Goal: Check status: Check status

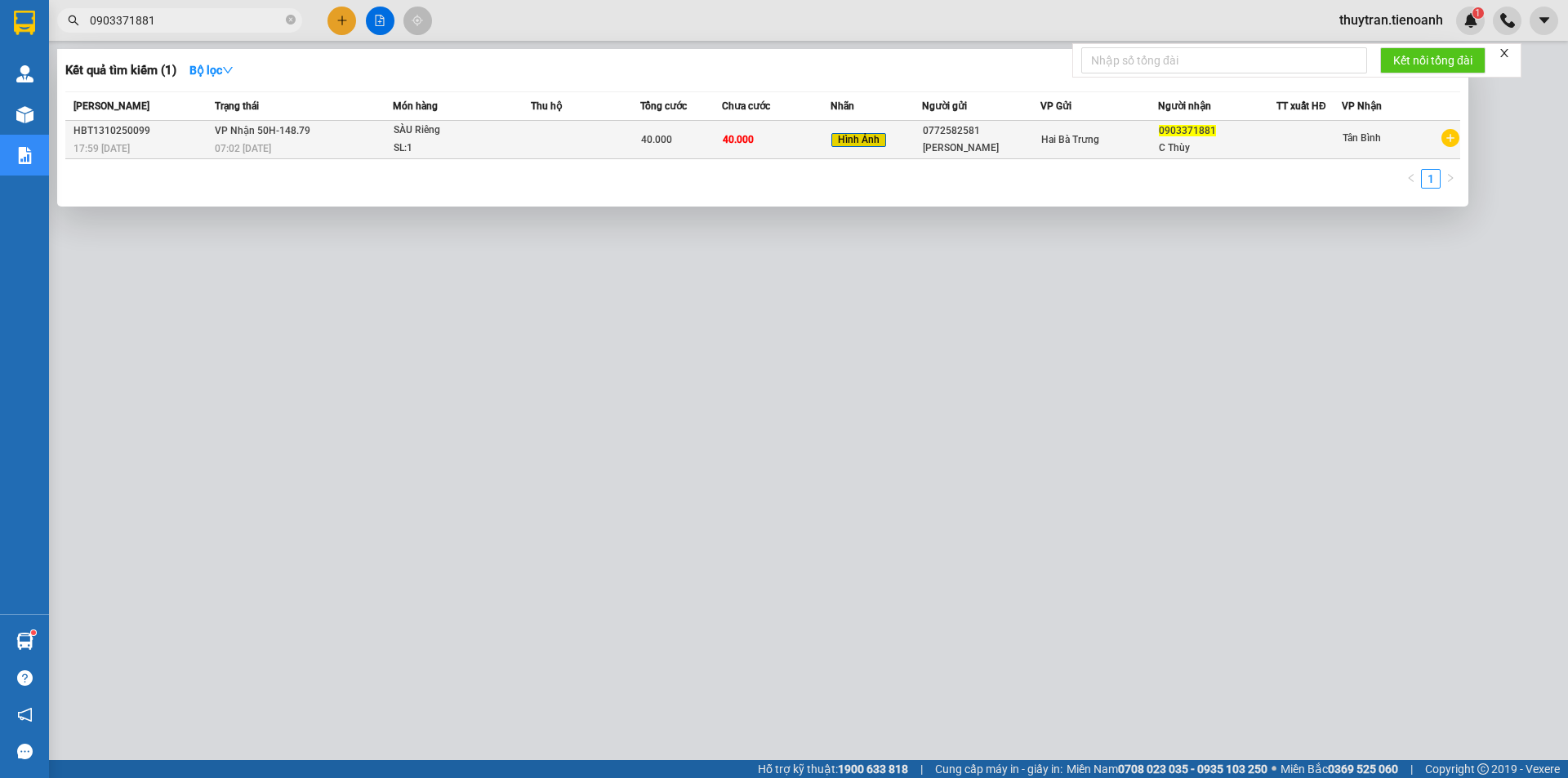
type input "0903371881"
click at [554, 140] on td at bounding box center [585, 140] width 109 height 39
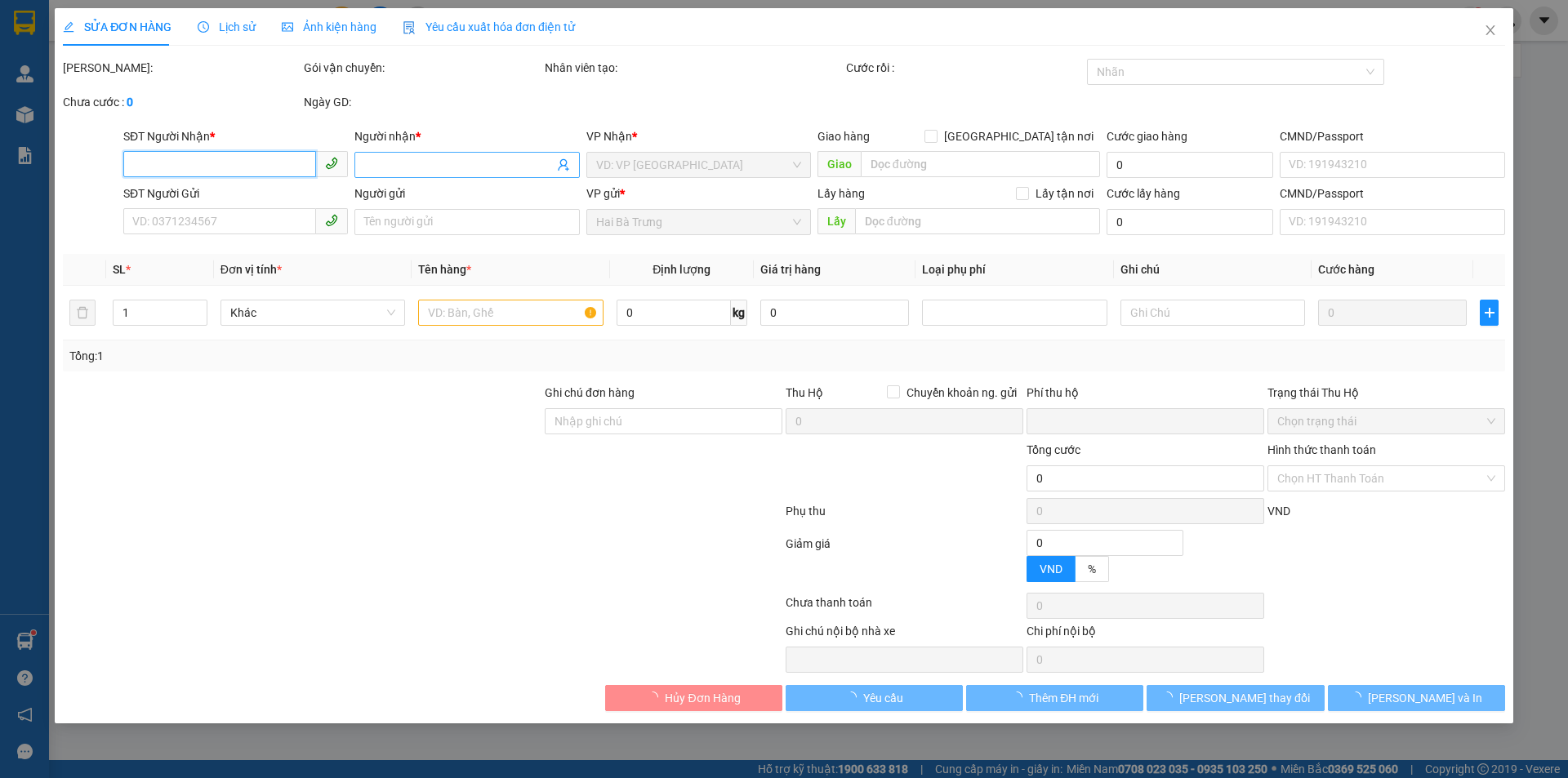
type input "0903371881"
type input "C Thùy"
type input "0772582581"
type input "[PERSON_NAME]"
type input "0"
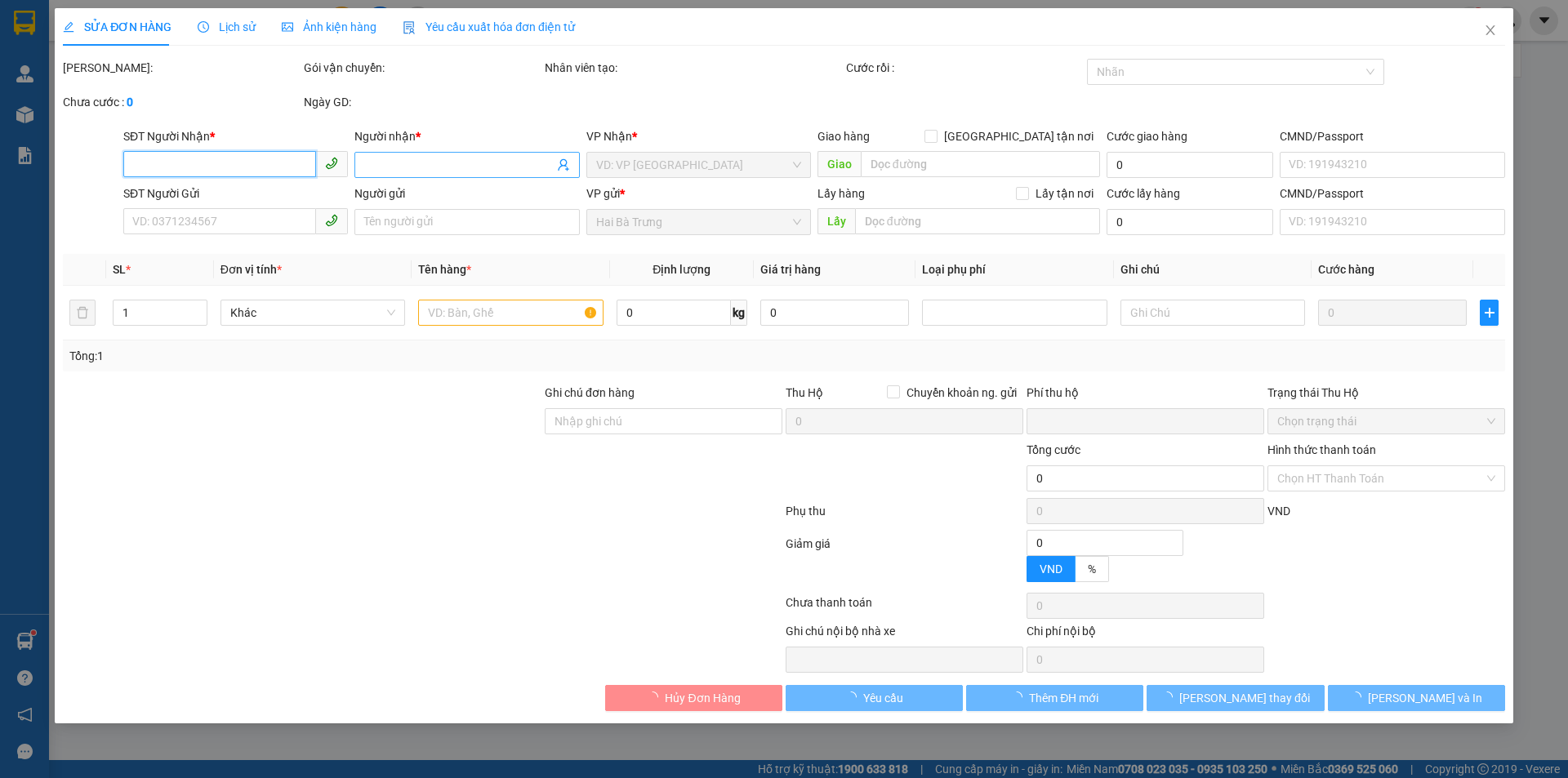
type input "40.000"
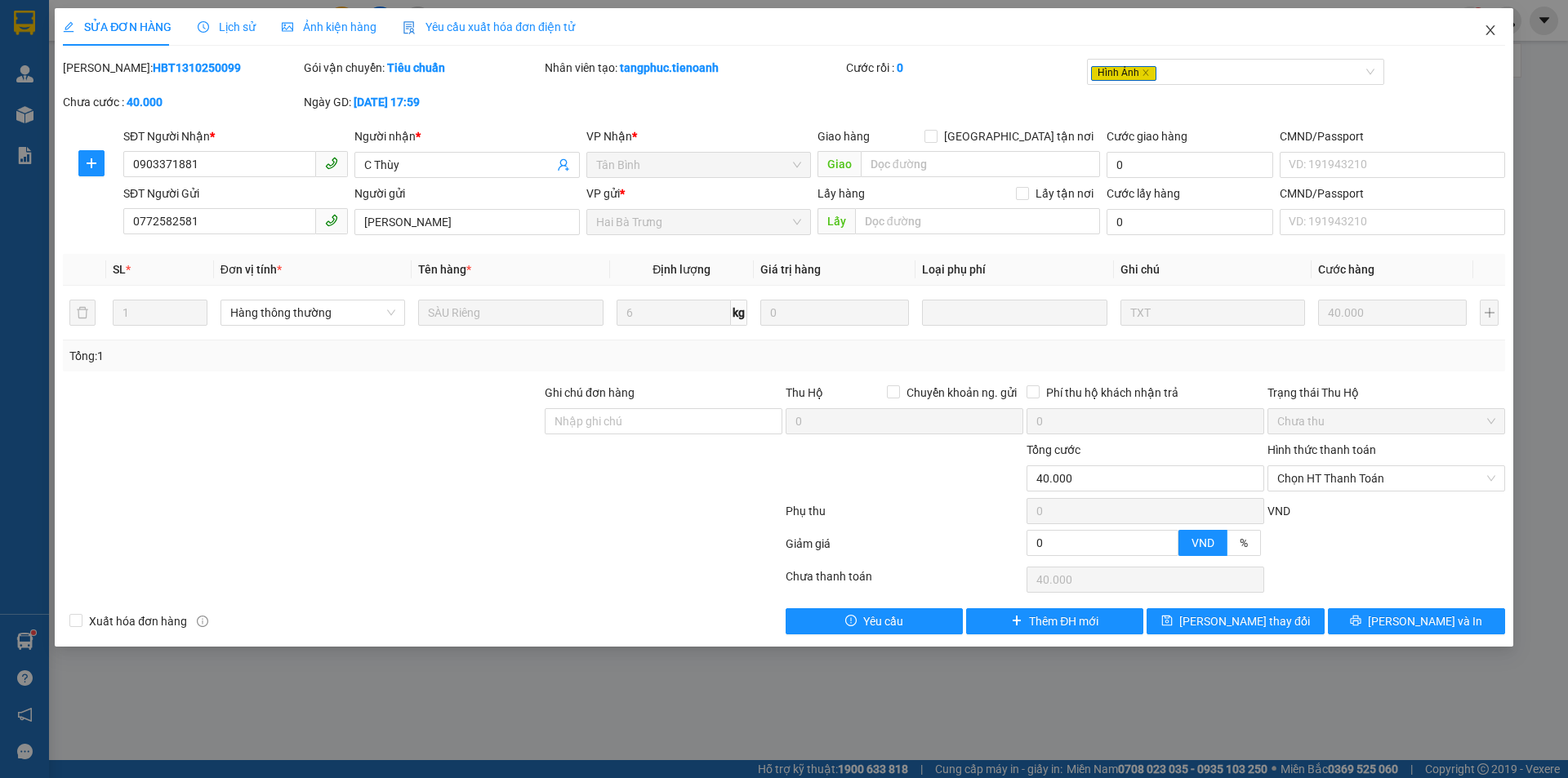
click at [1494, 35] on icon "close" at bounding box center [1490, 30] width 13 height 13
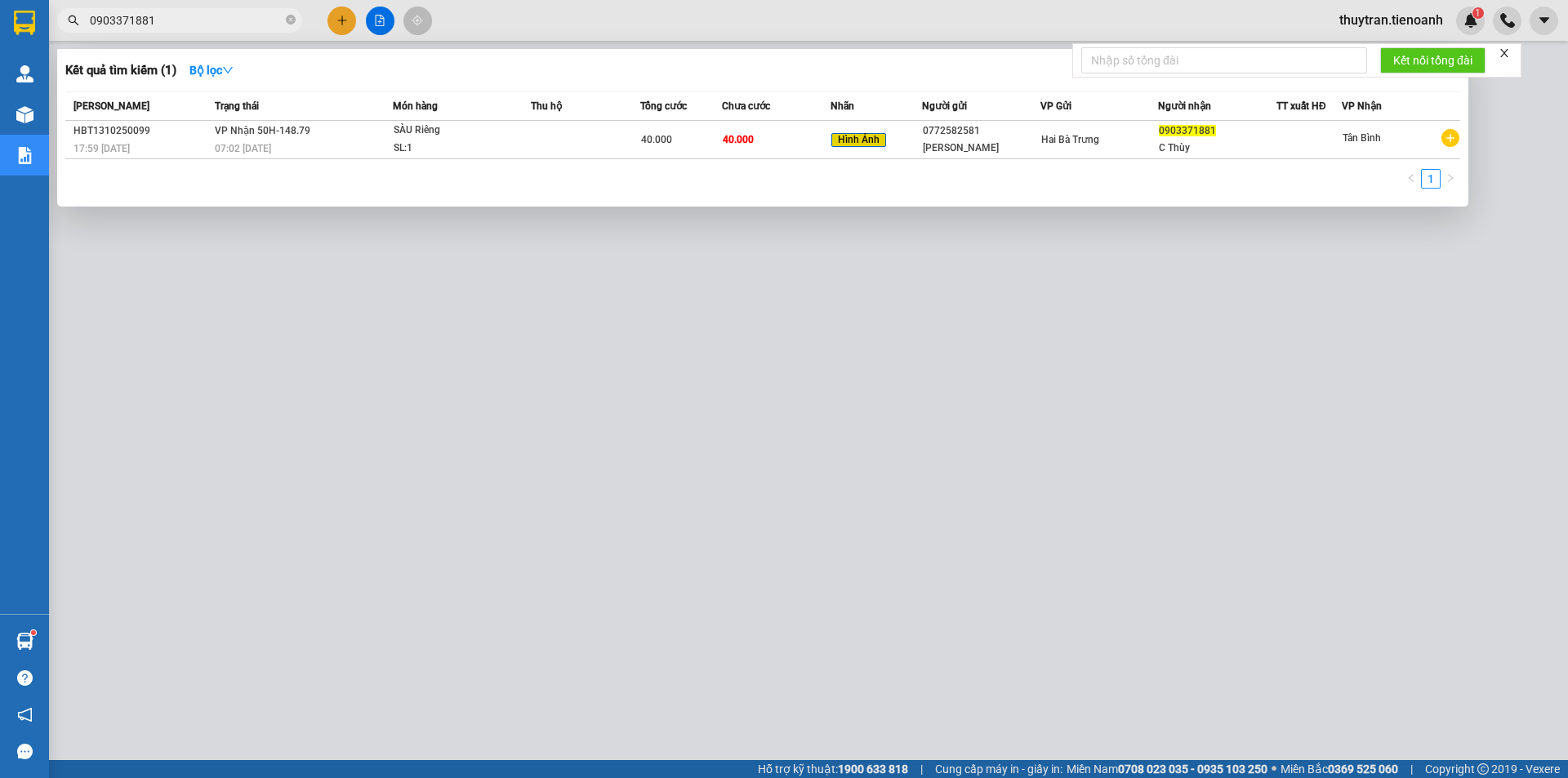
click at [189, 25] on input "0903371881" at bounding box center [186, 21] width 193 height 18
drag, startPoint x: 190, startPoint y: 23, endPoint x: 0, endPoint y: -34, distance: 198.4
click at [0, 0] on html "Kết quả tìm kiếm ( 1 ) Bộ lọc Mã ĐH Trạng thái Món hàng Thu hộ Tổng cước Chưa c…" at bounding box center [784, 389] width 1568 height 778
paste input "362403416"
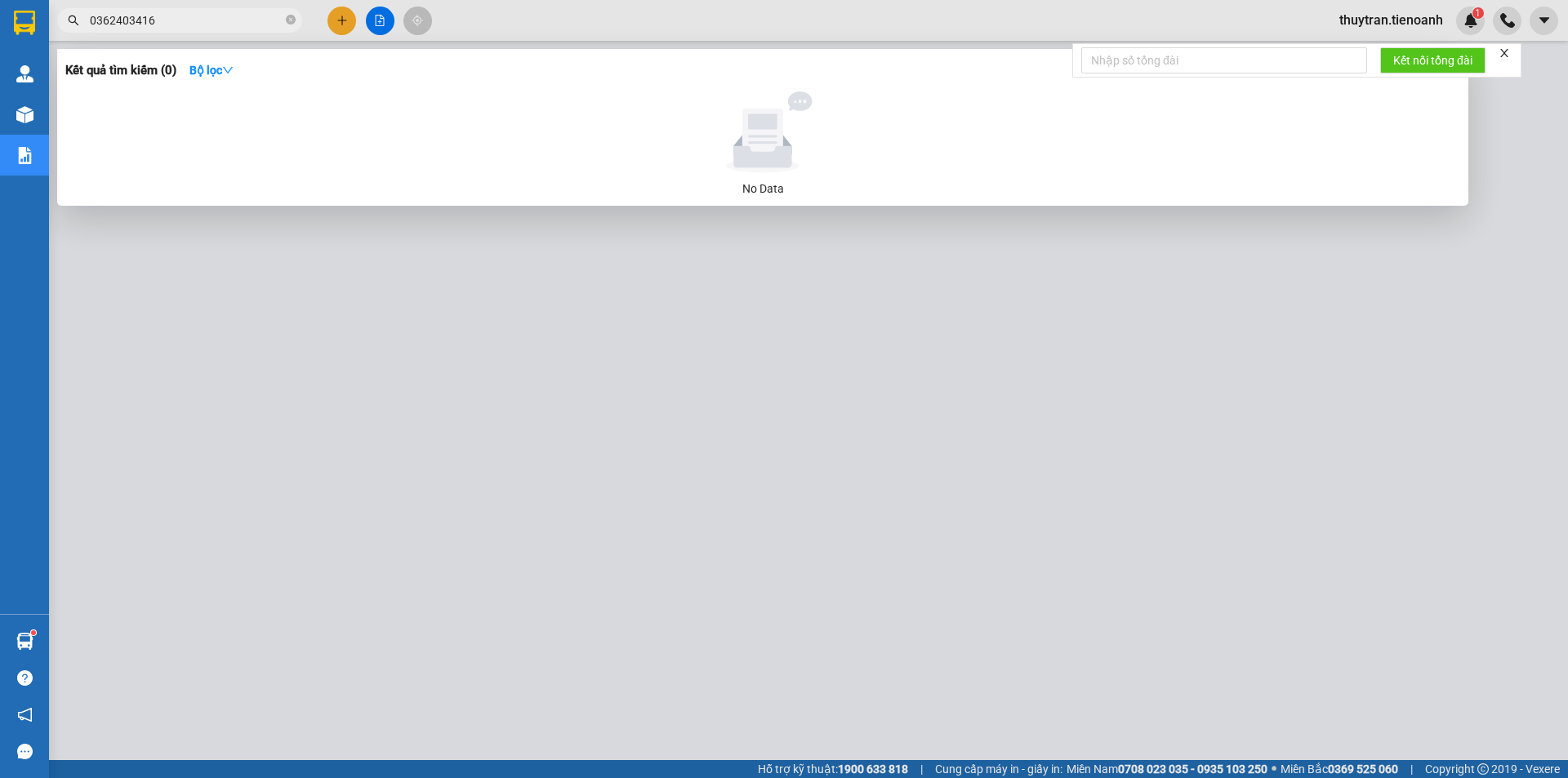
click at [179, 21] on input "0362403416" at bounding box center [186, 21] width 193 height 18
paste input "559483534"
type input "0559483534"
